Goal: Information Seeking & Learning: Learn about a topic

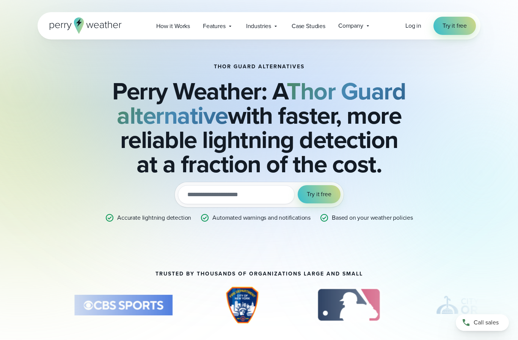
click at [66, 25] on icon at bounding box center [86, 25] width 72 height 16
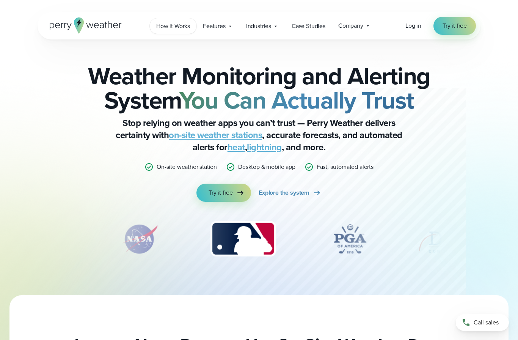
click at [179, 29] on span "How it Works" at bounding box center [173, 26] width 34 height 9
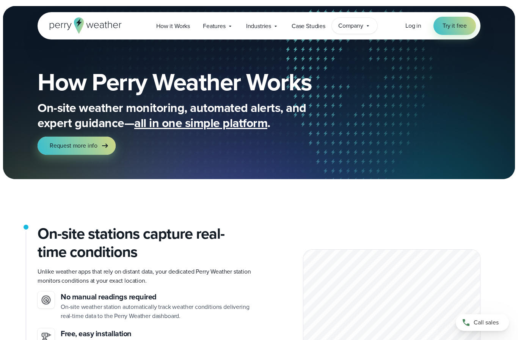
click at [360, 27] on span "Company" at bounding box center [350, 25] width 25 height 9
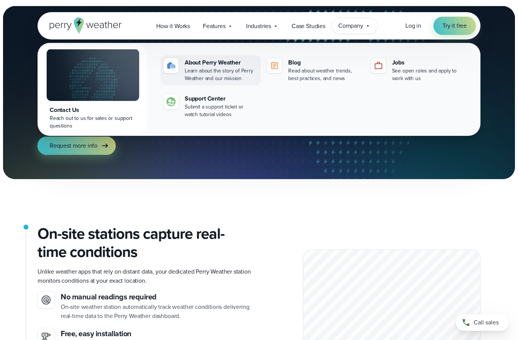
click at [215, 74] on div "Learn about the story of Perry Weather and our mission" at bounding box center [221, 74] width 73 height 15
